Goal: Register for event/course

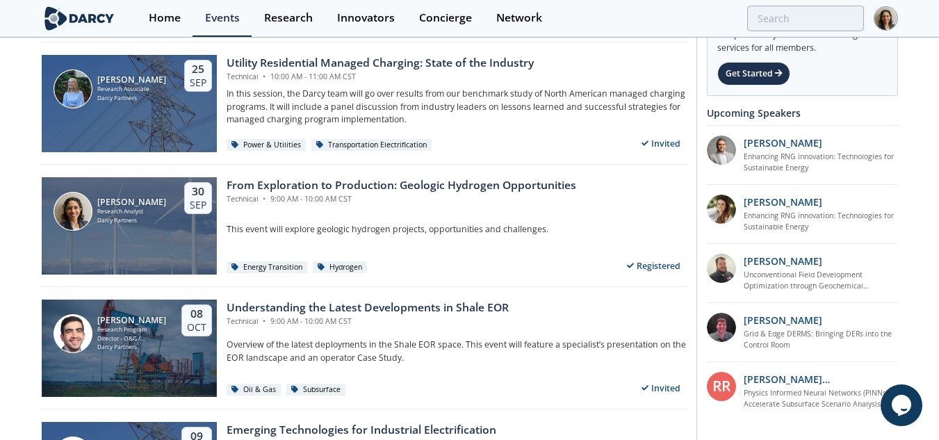
scroll to position [2154, 0]
